Goal: Transaction & Acquisition: Book appointment/travel/reservation

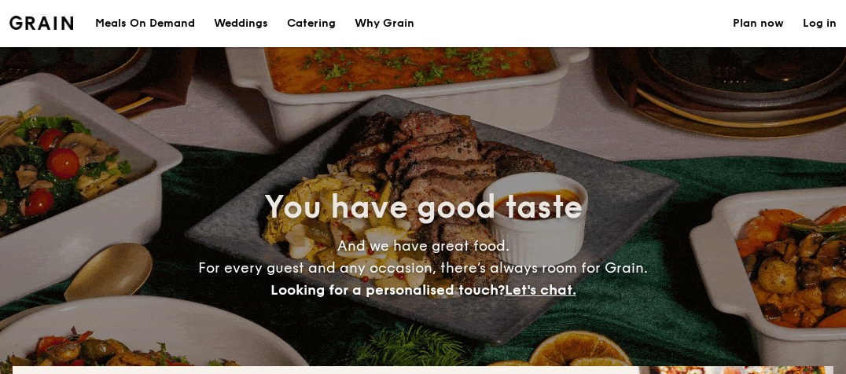
select select
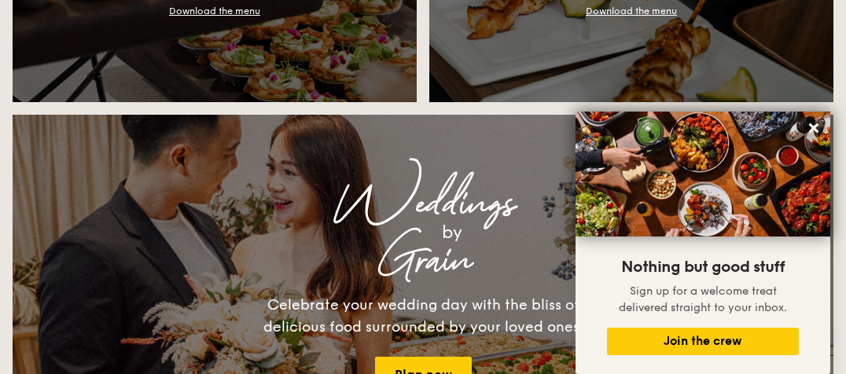
scroll to position [1626, 0]
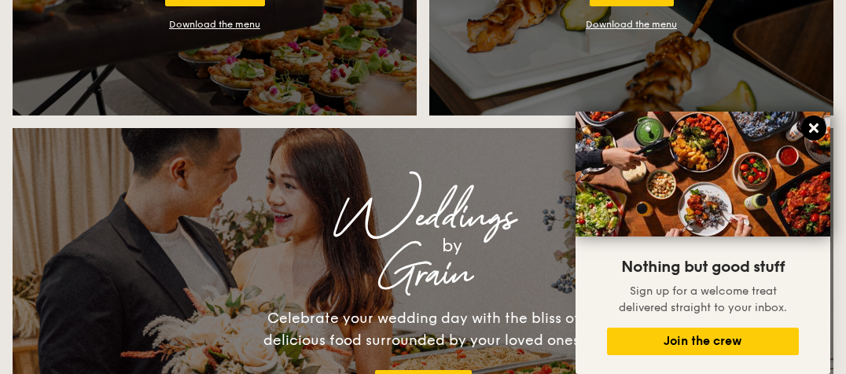
click at [820, 129] on icon at bounding box center [814, 128] width 14 height 14
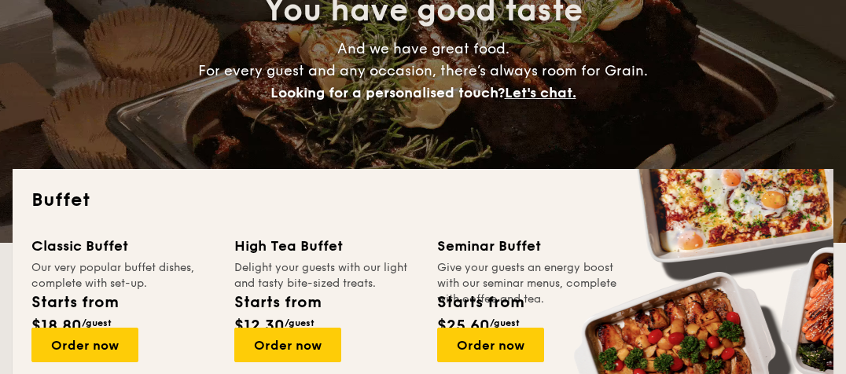
scroll to position [0, 0]
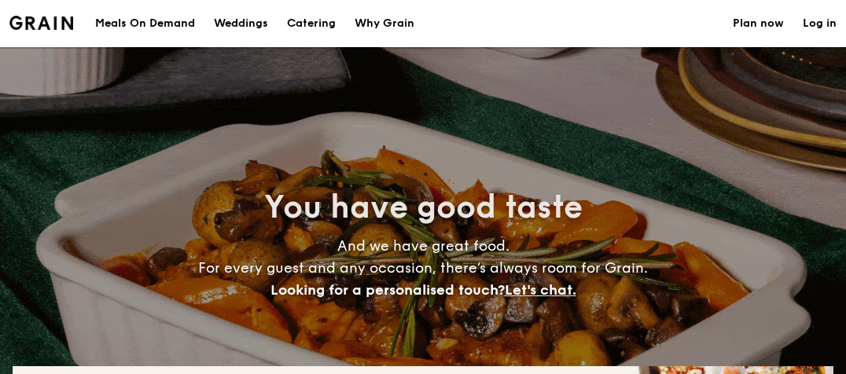
click at [268, 24] on div "Weddings" at bounding box center [241, 23] width 54 height 47
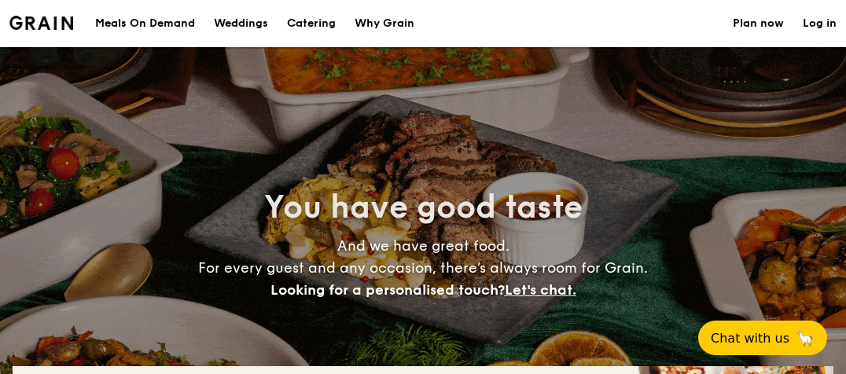
select select
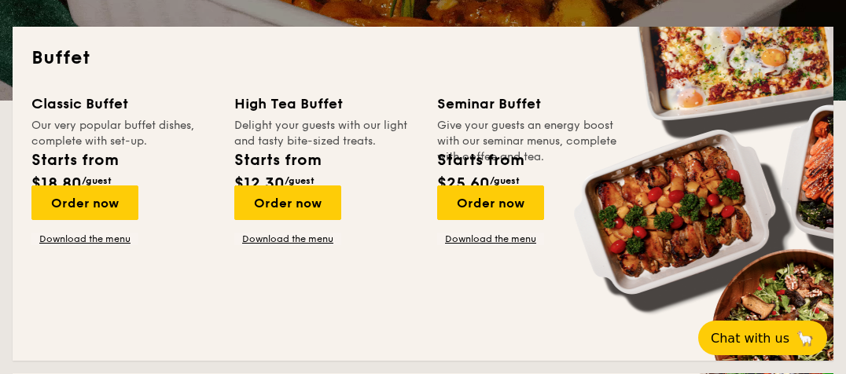
scroll to position [341, 0]
